Goal: Find specific page/section: Find specific page/section

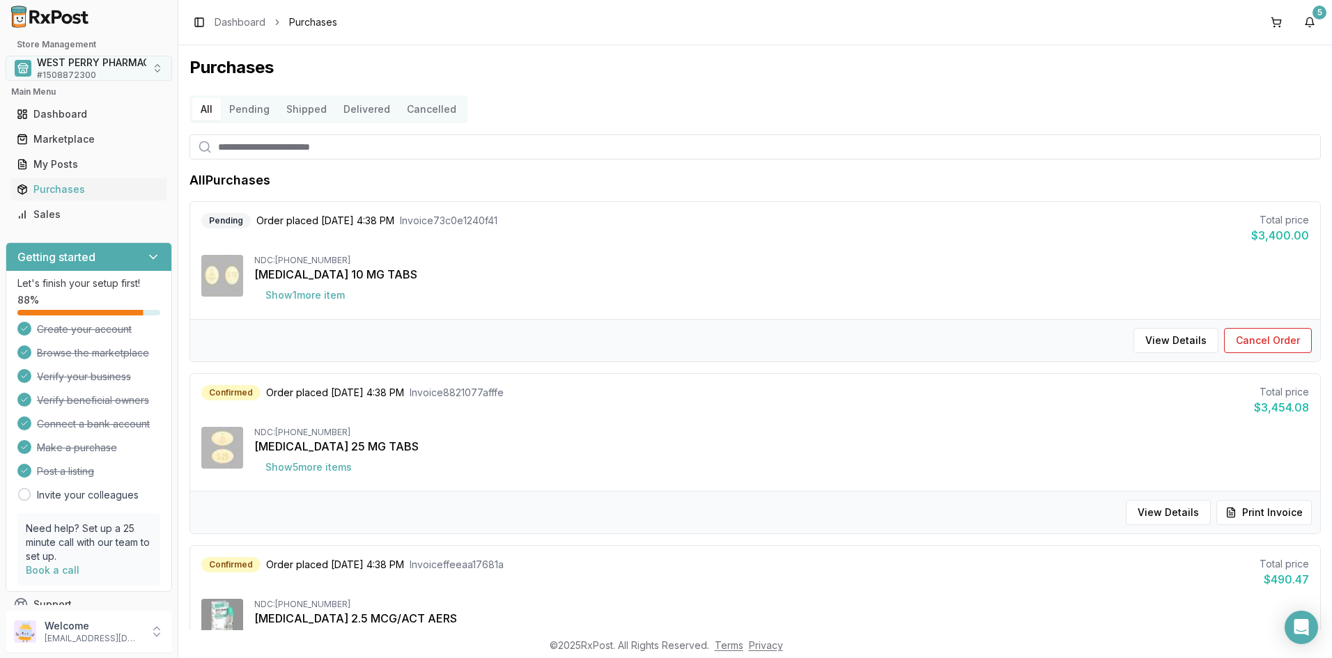
click at [91, 71] on span "# 1508872300" at bounding box center [66, 75] width 59 height 11
click at [79, 100] on input "text" at bounding box center [89, 96] width 98 height 25
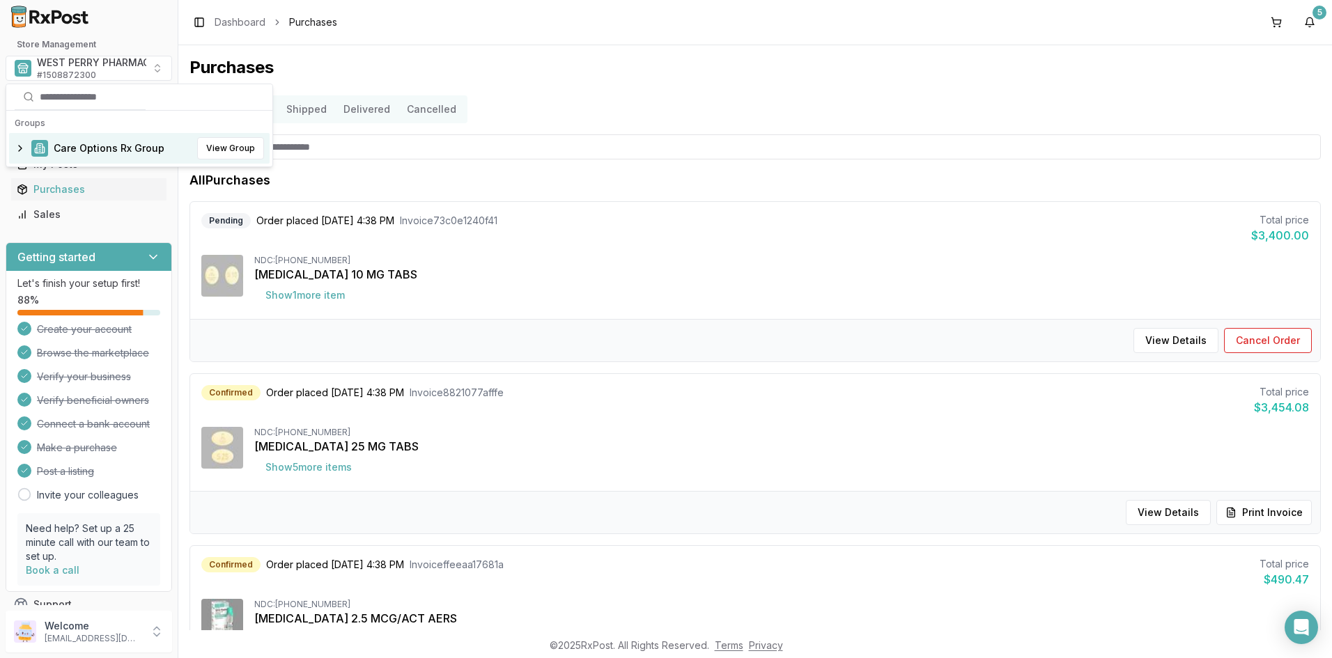
click at [84, 150] on span "Care Options Rx Group" at bounding box center [109, 148] width 111 height 14
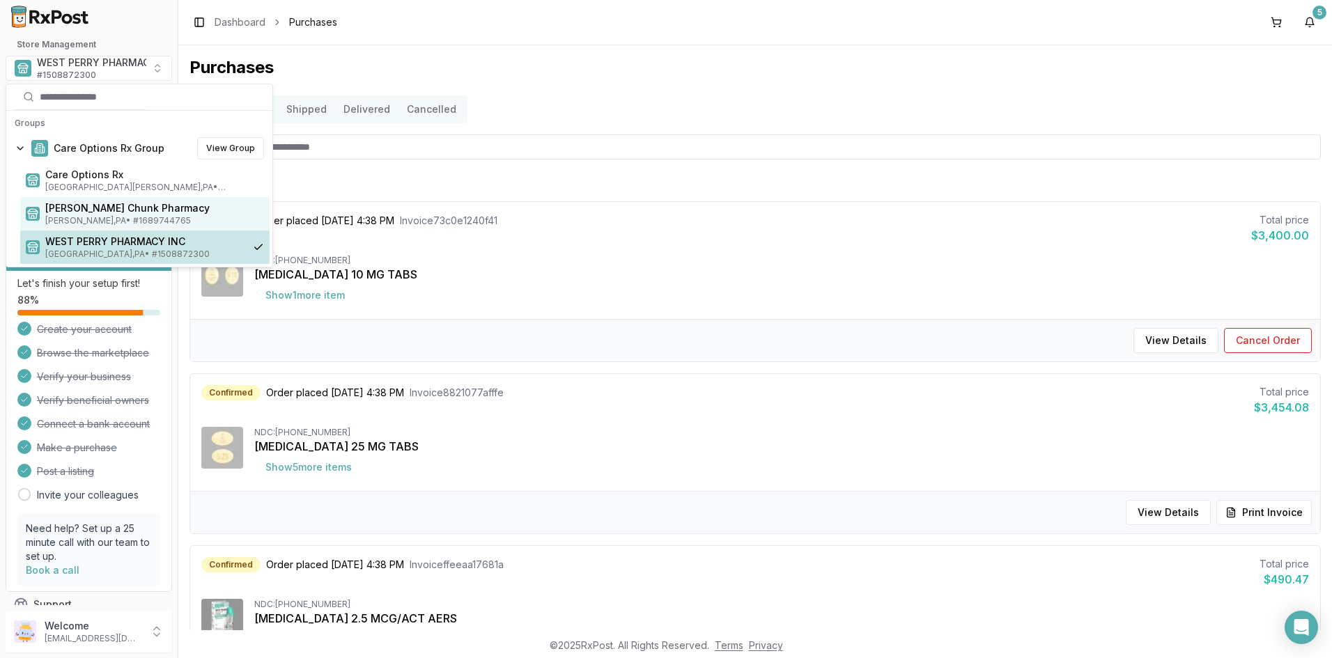
click at [86, 207] on span "[PERSON_NAME] Chunk Pharmacy" at bounding box center [154, 208] width 219 height 14
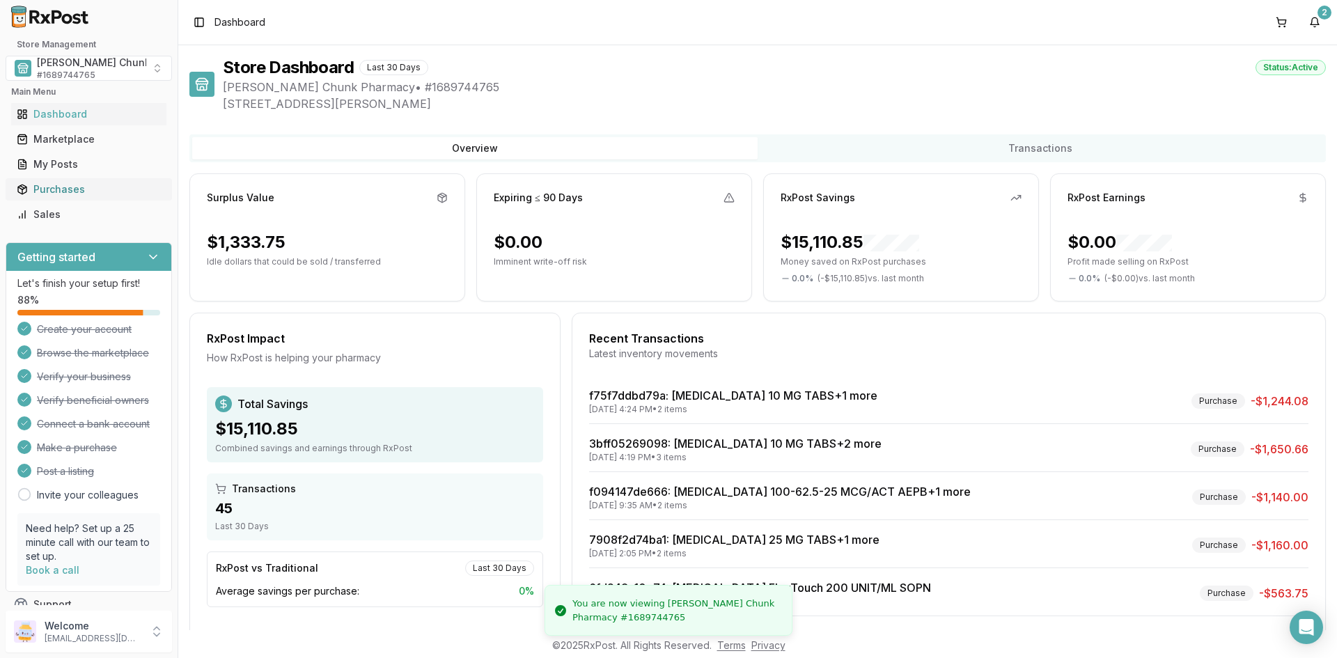
click at [72, 192] on div "Purchases" at bounding box center [89, 190] width 144 height 14
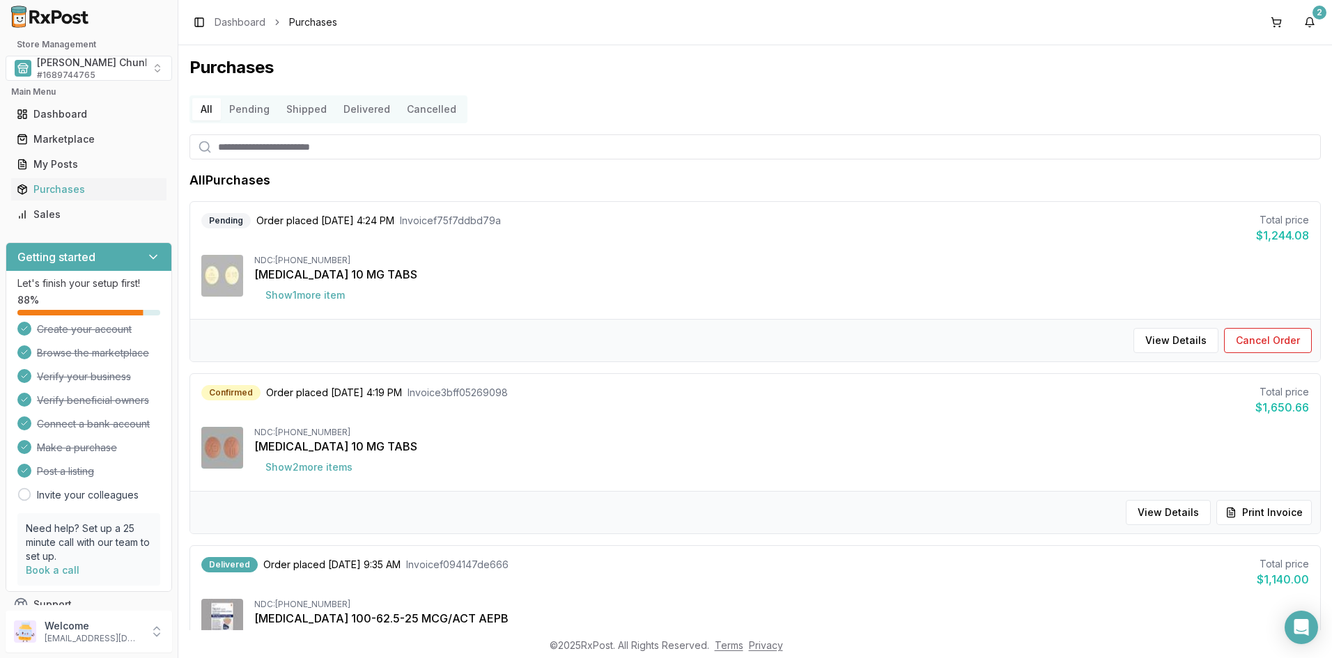
click at [929, 86] on div "Purchases All Pending Shipped Delivered Cancelled All Purchases Pending Order p…" at bounding box center [755, 337] width 1154 height 585
click at [736, 140] on input "search" at bounding box center [754, 146] width 1131 height 25
click at [738, 88] on div "Purchases All Pending Shipped Delivered Cancelled All Purchases Pending Order p…" at bounding box center [755, 337] width 1154 height 585
drag, startPoint x: 1248, startPoint y: 91, endPoint x: 1186, endPoint y: 99, distance: 62.5
click at [1246, 93] on div "Purchases All Pending Shipped Delivered Cancelled All Purchases Pending Order p…" at bounding box center [755, 337] width 1154 height 585
